Goal: Task Accomplishment & Management: Complete application form

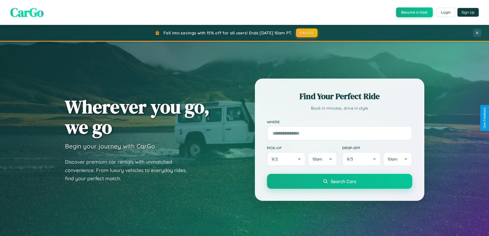
scroll to position [602, 0]
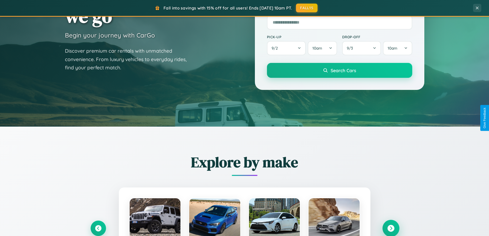
click at [391, 228] on icon at bounding box center [390, 228] width 7 height 7
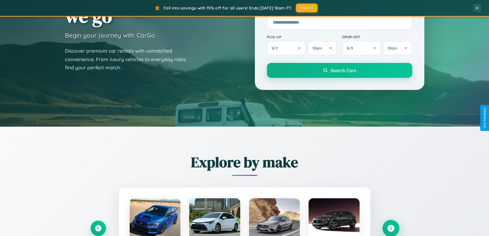
click at [391, 228] on icon at bounding box center [390, 228] width 7 height 7
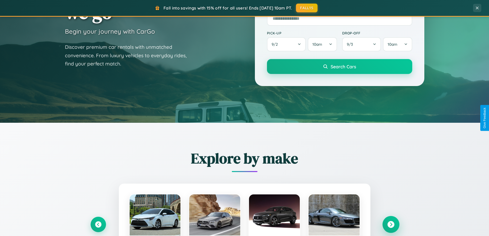
scroll to position [988, 0]
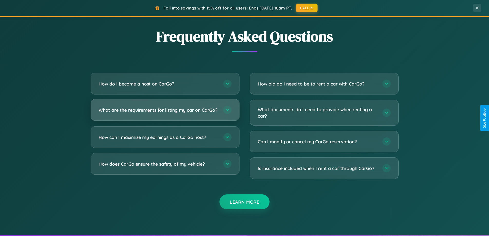
click at [165, 112] on h3 "What are the requirements for listing my car on CarGo?" at bounding box center [159, 110] width 120 height 6
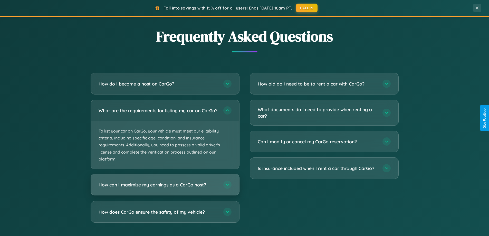
click at [165, 188] on h3 "How can I maximize my earnings as a CarGo host?" at bounding box center [159, 185] width 120 height 6
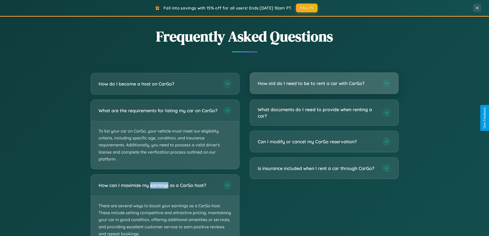
click at [324, 83] on h3 "How old do I need to be to rent a car with CarGo?" at bounding box center [318, 83] width 120 height 6
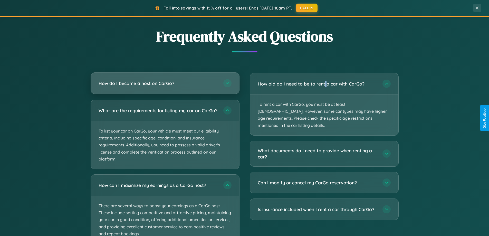
click at [165, 83] on h3 "How do I become a host on CarGo?" at bounding box center [159, 83] width 120 height 6
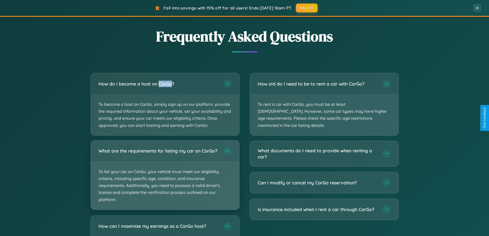
click at [165, 177] on p "To list your car on CarGo, your vehicle must meet our eligibility criteria, inc…" at bounding box center [165, 186] width 148 height 48
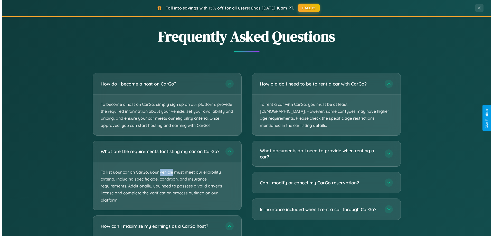
scroll to position [0, 0]
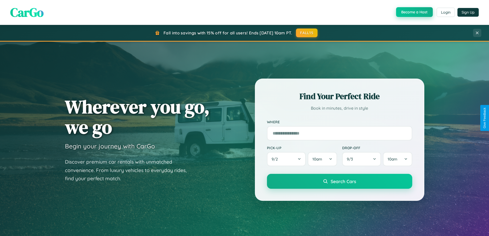
click at [414, 12] on button "Become a Host" at bounding box center [414, 12] width 37 height 10
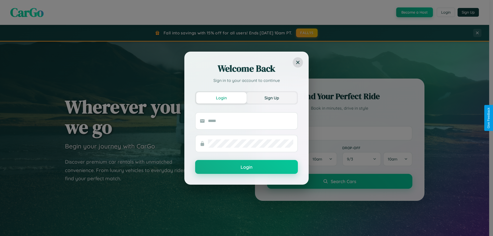
click at [272, 98] on button "Sign Up" at bounding box center [272, 97] width 50 height 11
